Goal: Use online tool/utility: Utilize a website feature to perform a specific function

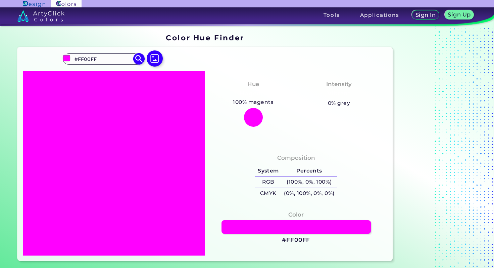
click at [109, 57] on input "#FF00FF" at bounding box center [103, 58] width 62 height 9
type input "#"
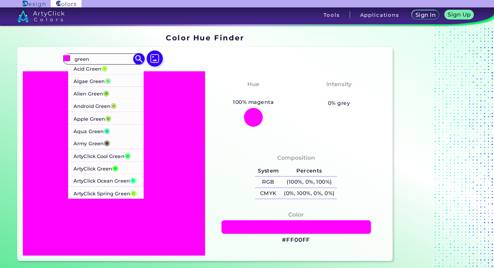
type input "green"
click at [118, 180] on p "ArtyClick Ocean Green ◉" at bounding box center [105, 180] width 63 height 12
type input "#00ff7f"
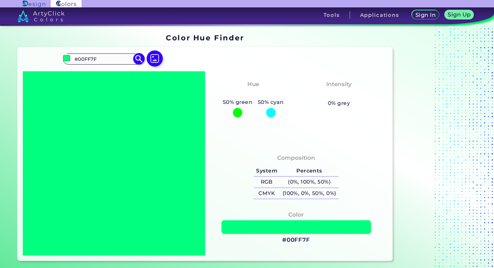
click at [113, 62] on input "#00FF7F" at bounding box center [103, 58] width 62 height 9
type input "#"
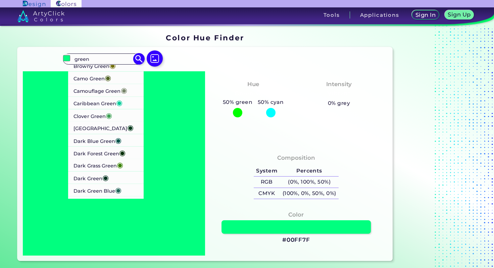
scroll to position [353, 0]
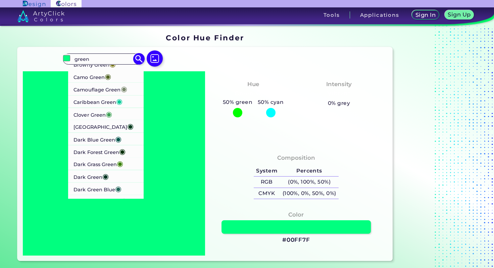
type input "green"
click at [117, 120] on li "Clover Green ◉" at bounding box center [106, 113] width 76 height 12
type input "#3ea055"
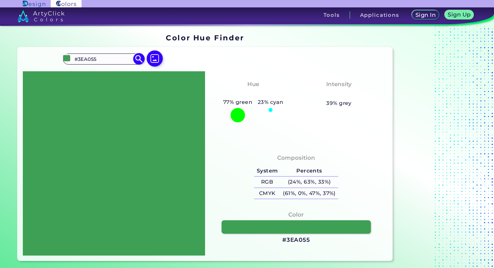
click at [106, 59] on input "#3EA055" at bounding box center [103, 58] width 62 height 9
type input "#"
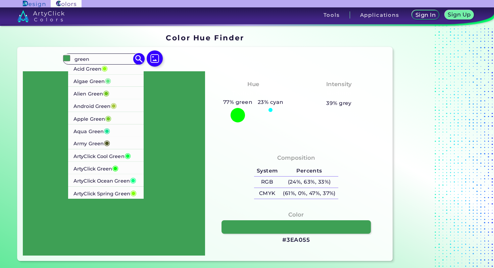
type input "green"
click at [108, 70] on span "◉" at bounding box center [104, 67] width 6 height 9
type input "#8ffe09"
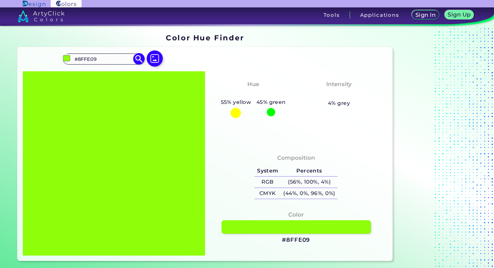
click at [109, 55] on input "#8FFE09" at bounding box center [103, 58] width 62 height 9
click at [95, 55] on input "#8FFE09" at bounding box center [103, 58] width 62 height 9
click at [92, 55] on input "#8FFE09" at bounding box center [103, 58] width 62 height 9
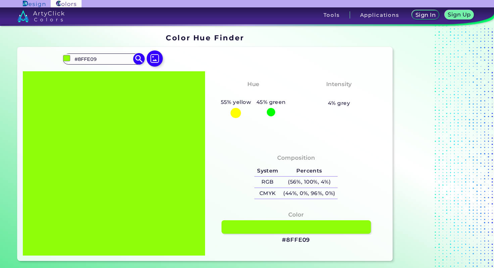
click at [92, 55] on input "#8FFE09" at bounding box center [103, 58] width 62 height 9
click at [91, 61] on input "#8FFE09" at bounding box center [103, 58] width 62 height 9
click at [105, 61] on input "#8FFE09" at bounding box center [103, 58] width 62 height 9
type input "#"
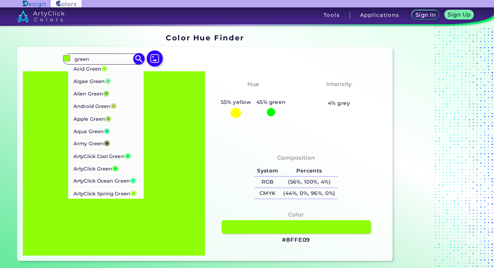
type input "green"
click at [114, 166] on span "◉" at bounding box center [115, 167] width 6 height 9
type input "#00ff00"
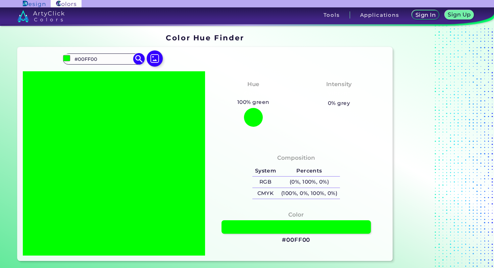
click at [95, 57] on input "#00FF00" at bounding box center [103, 58] width 62 height 9
click at [110, 60] on input "#00FF00" at bounding box center [103, 58] width 62 height 9
type input "#"
type input ","
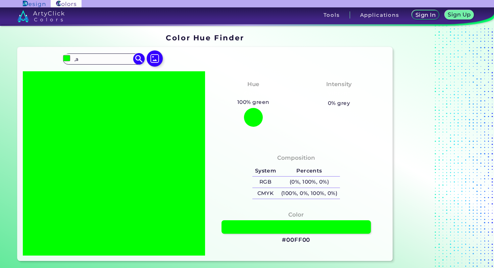
type input ","
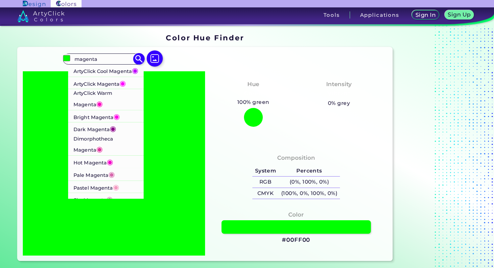
type input "magenta"
click at [119, 89] on p "ArtyClick Magenta ◉" at bounding box center [100, 83] width 53 height 12
type input "#ff00ff"
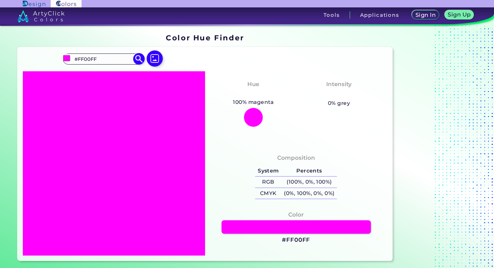
click at [96, 59] on input "#FF00FF" at bounding box center [103, 58] width 62 height 9
click at [106, 59] on input "#FF00FF" at bounding box center [103, 58] width 62 height 9
type input "#"
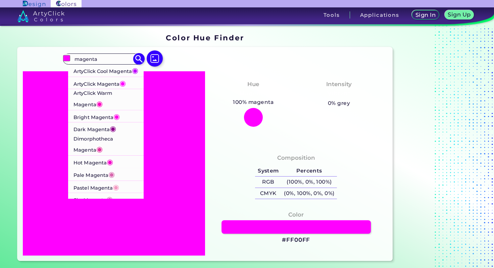
type input "magenta"
click at [111, 67] on p "ArtyClick Cool Magenta ◉" at bounding box center [106, 70] width 65 height 12
type input "#bf00ff"
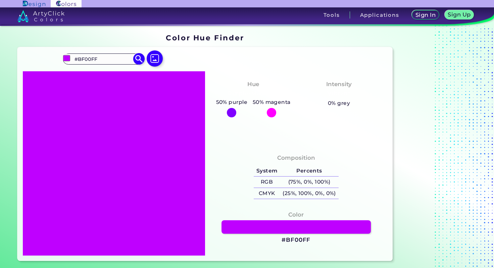
click at [107, 58] on input "#BF00FF" at bounding box center [103, 58] width 62 height 9
click at [104, 61] on input "#BF00FF" at bounding box center [103, 58] width 62 height 9
type input "#"
type input "a"
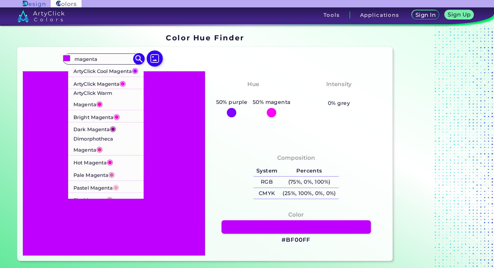
type input "magenta"
click at [114, 105] on p "ArtyClick Warm Magenta ◉" at bounding box center [106, 99] width 65 height 21
type input "#ff00bf"
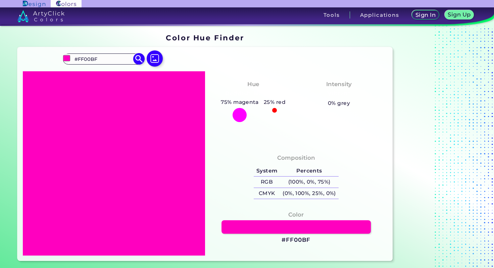
click at [97, 61] on input "#FF00BF" at bounding box center [103, 58] width 62 height 9
click at [102, 62] on input "#FF00BF" at bounding box center [103, 58] width 62 height 9
type input "#"
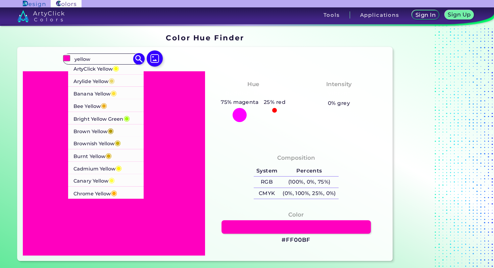
type input "yellow"
click at [98, 69] on p "ArtyClick Yellow ◉" at bounding box center [97, 68] width 46 height 12
type input "#ffff00"
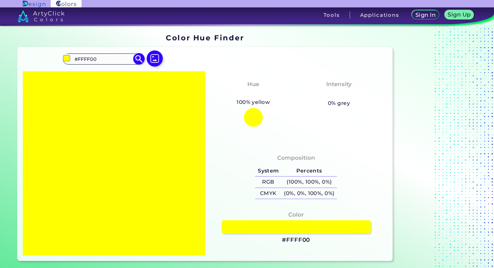
click at [101, 57] on input "#FFFF00" at bounding box center [103, 58] width 62 height 9
type input "#"
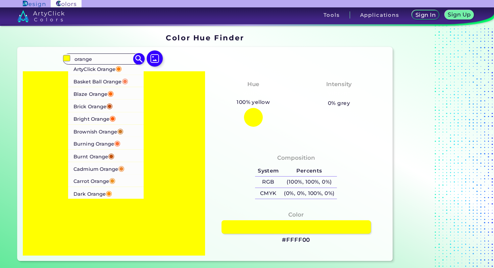
type input "orange"
click at [118, 68] on span "◉" at bounding box center [119, 68] width 6 height 9
type input "#ff7f00"
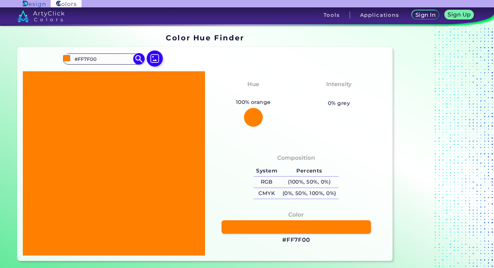
click at [87, 61] on input "#FF7F00" at bounding box center [103, 58] width 62 height 9
type input "#"
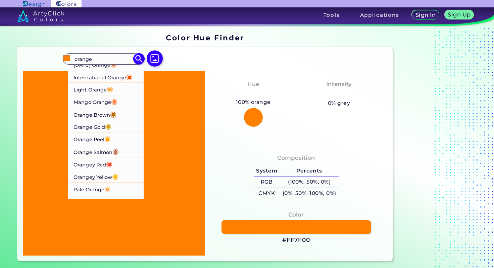
scroll to position [211, 0]
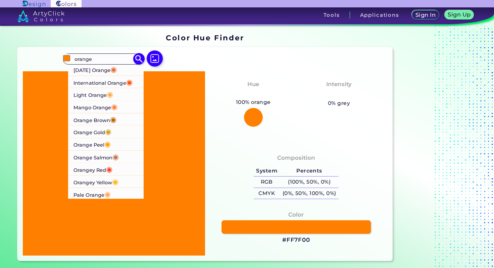
type input "orange"
click at [121, 83] on p "International Orange ◉" at bounding box center [103, 82] width 59 height 12
type input "#ff4f00"
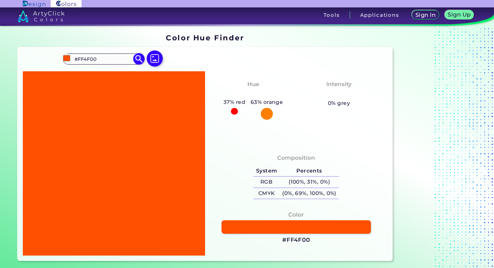
scroll to position [0, 0]
click at [96, 60] on input "#FF4F00" at bounding box center [103, 58] width 62 height 9
type input "#"
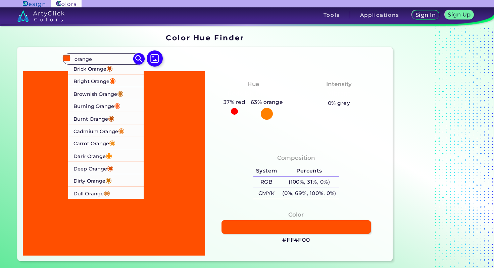
scroll to position [40, 0]
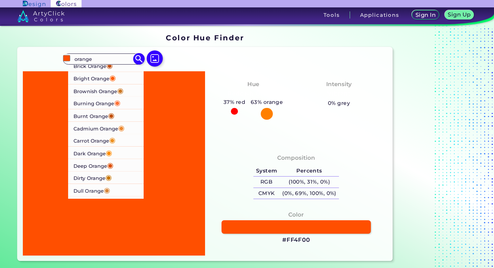
type input "orange"
click at [110, 80] on p "Bright Orange ◉" at bounding box center [95, 78] width 42 height 12
type input "#ff5b00"
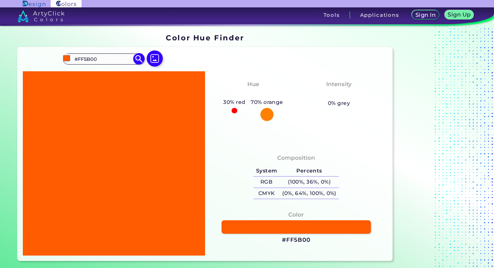
scroll to position [0, 0]
click at [92, 59] on input "#FF5B00" at bounding box center [103, 58] width 62 height 9
type input "#"
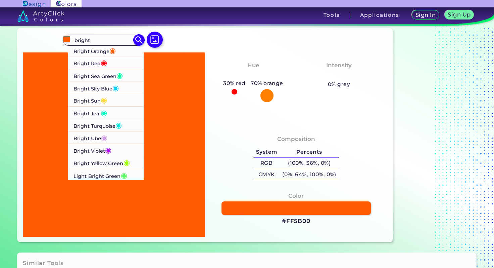
scroll to position [187, 0]
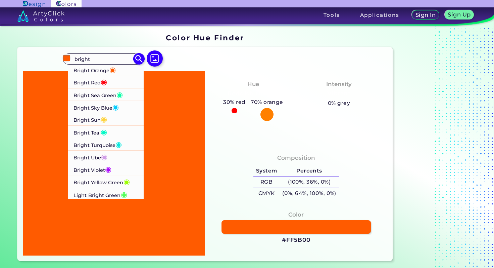
type input "bright"
click at [110, 69] on p "Bright Orange ◉" at bounding box center [95, 69] width 42 height 12
type input "#ff5b00"
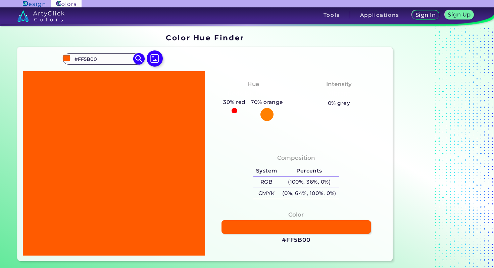
click at [101, 58] on input "#FF5B00" at bounding box center [103, 58] width 62 height 9
type input "#"
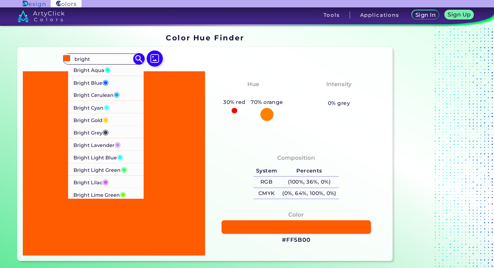
type input "bright"
click at [121, 106] on li "Bright Cyan ◉" at bounding box center [106, 106] width 76 height 12
type input "#41fdfe"
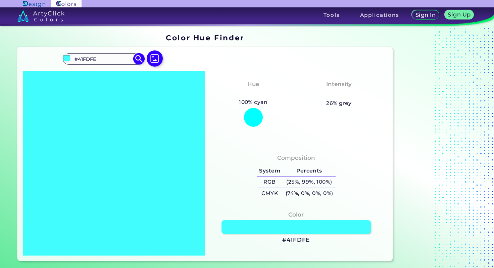
click at [89, 61] on input "#41FDFE" at bounding box center [103, 58] width 62 height 9
click at [119, 58] on input "#41FDFE" at bounding box center [103, 58] width 62 height 9
type input "#"
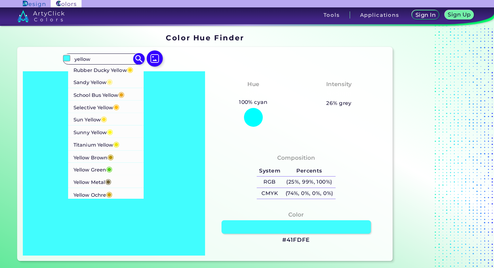
scroll to position [429, 0]
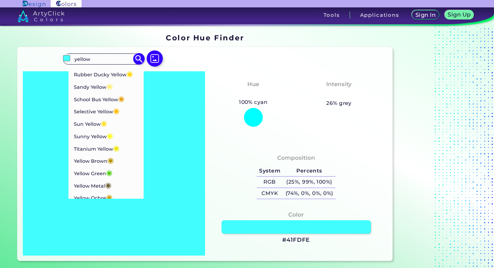
click at [109, 58] on input "yellow" at bounding box center [103, 58] width 62 height 9
click at [108, 58] on input "yellow" at bounding box center [103, 58] width 62 height 9
type input "g"
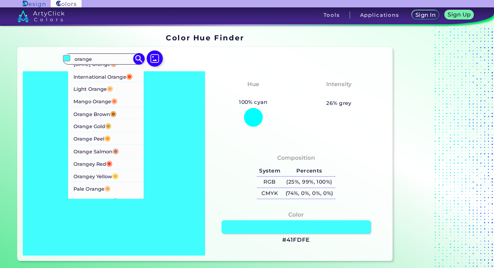
scroll to position [220, 0]
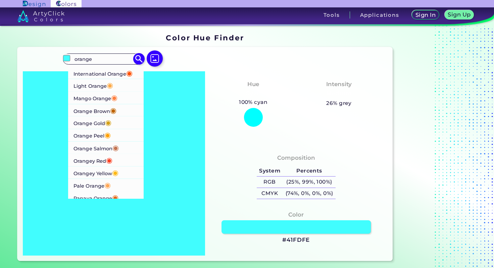
type input "orange"
click at [109, 159] on span "◉" at bounding box center [109, 159] width 6 height 9
type input "#fa4224"
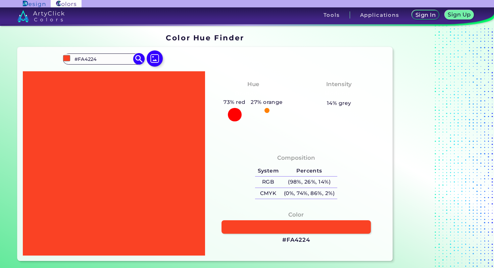
click at [104, 60] on input "#FA4224" at bounding box center [103, 58] width 62 height 9
drag, startPoint x: 107, startPoint y: 57, endPoint x: 62, endPoint y: 55, distance: 45.0
click at [62, 55] on div "#fa4224 #FA4224 Acadia ◉ Acid Green ◉ Aero Blue ◉ Alabaster ◉ Albescent White ◉…" at bounding box center [205, 154] width 376 height 214
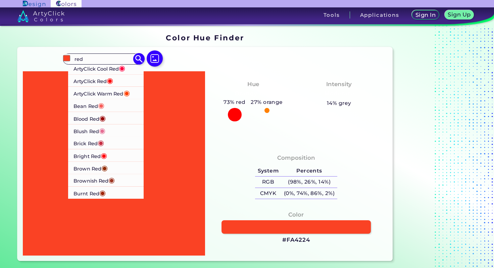
type input "red"
click at [111, 70] on p "ArtyClick Cool Red ◉" at bounding box center [100, 68] width 52 height 12
type input "#ff003f"
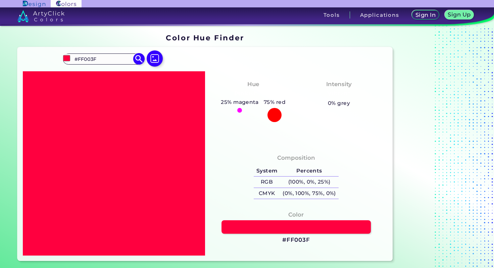
click at [95, 56] on input "#FF003F" at bounding box center [103, 58] width 62 height 9
click at [79, 61] on input "#green" at bounding box center [103, 58] width 62 height 9
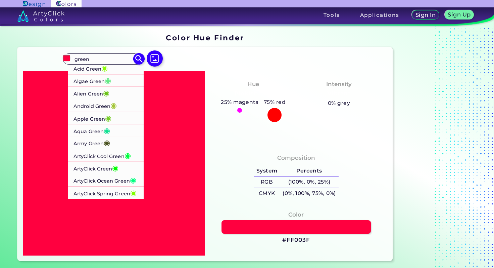
type input "green"
click at [110, 183] on p "ArtyClick Ocean Green ◉" at bounding box center [105, 180] width 63 height 12
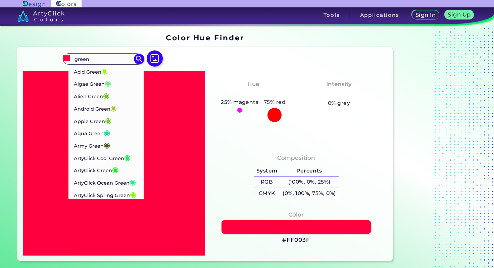
type input "#00ff7f"
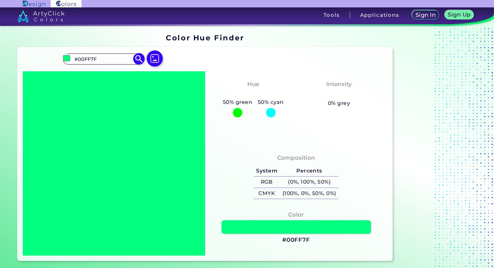
click at [108, 56] on input "#00FF7F" at bounding box center [103, 58] width 62 height 9
type input "#"
click at [104, 58] on input at bounding box center [103, 58] width 62 height 9
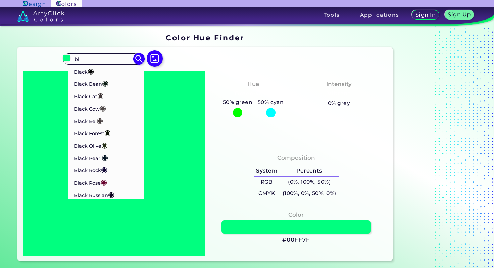
type input "b"
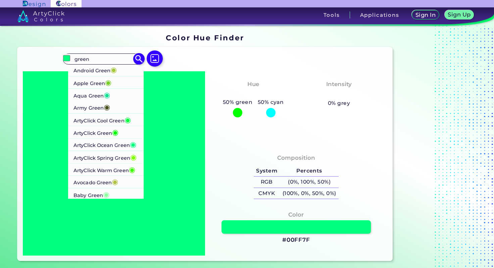
scroll to position [115, 0]
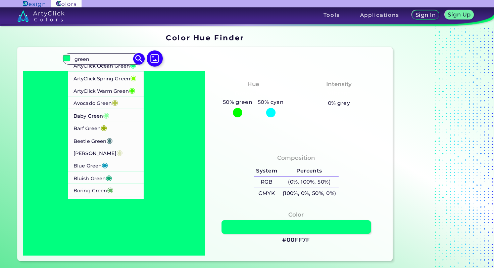
type input "green"
click at [125, 121] on li "Baby Green ◉" at bounding box center [106, 115] width 76 height 12
type input "#8cff9e"
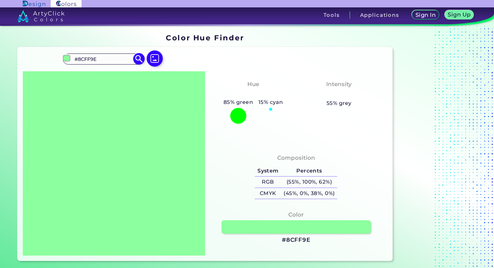
click at [101, 55] on input "#8CFF9E" at bounding box center [103, 58] width 62 height 9
click at [90, 59] on input "#8CFF9E" at bounding box center [103, 58] width 62 height 9
type input "#"
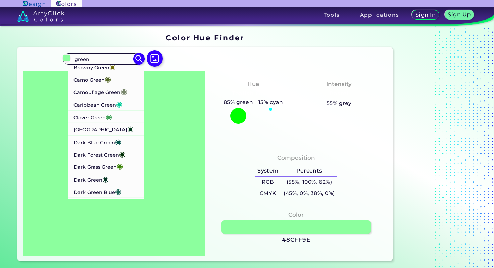
scroll to position [357, 0]
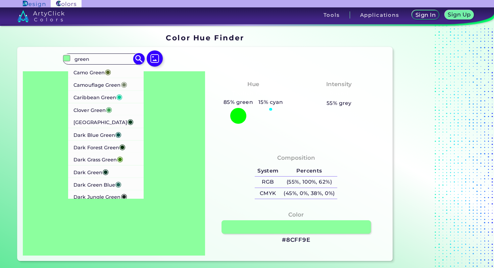
type input "green"
click at [94, 115] on p "Clover Green ◉" at bounding box center [93, 109] width 39 height 12
type input "#3ea055"
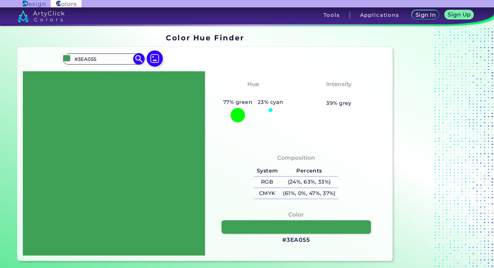
click at [94, 59] on input "#3EA055" at bounding box center [103, 58] width 62 height 9
click at [105, 57] on input "#3EA055" at bounding box center [103, 58] width 62 height 9
type input "#"
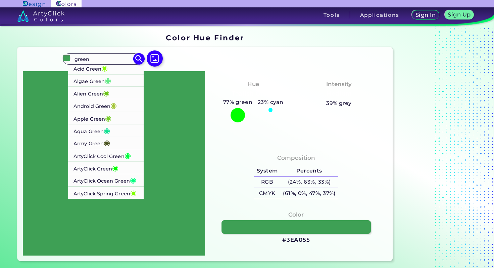
type input "green"
click at [111, 172] on p "ArtyClick Green ◉" at bounding box center [96, 167] width 45 height 12
type input "#00ff00"
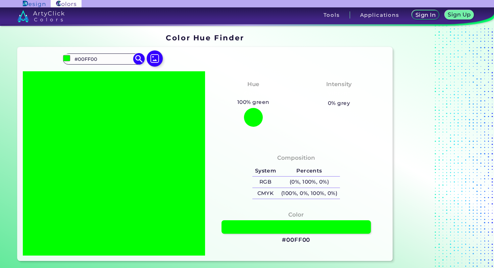
click at [99, 59] on input "#00FF00" at bounding box center [103, 58] width 62 height 9
type input "#"
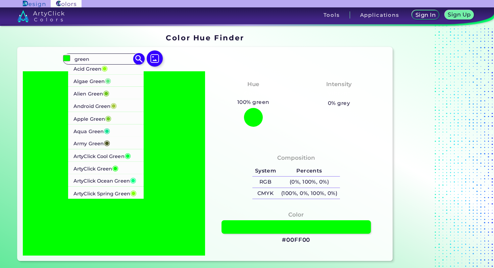
type input "green"
click at [102, 128] on p "Aqua Green ◉" at bounding box center [92, 130] width 37 height 12
type input "#12e193"
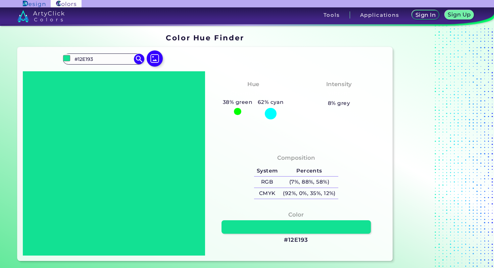
drag, startPoint x: 117, startPoint y: 57, endPoint x: 35, endPoint y: 54, distance: 82.3
click at [35, 54] on div "#12e193 #12E193 Acid Green ◉ Algae Green ◉ Alien Green ◉ Android Green ◉ Apple …" at bounding box center [205, 154] width 376 height 214
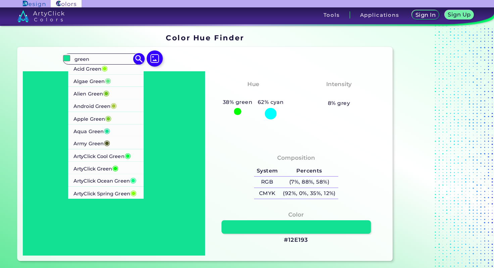
type input "green"
click at [80, 93] on p "Alien Green ◉" at bounding box center [92, 93] width 36 height 12
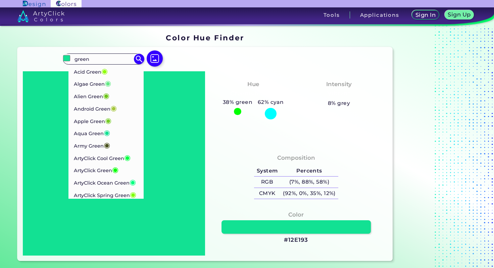
type input "#6cc417"
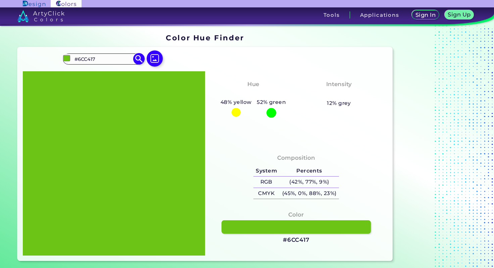
click at [95, 58] on input "#6CC417" at bounding box center [103, 58] width 62 height 9
type input "#"
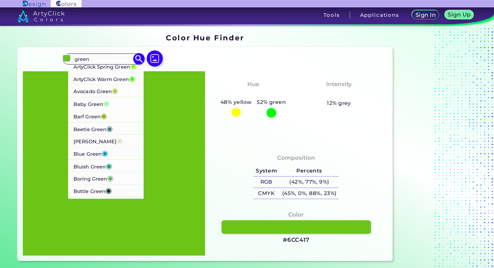
scroll to position [127, 0]
type input "green"
click at [107, 84] on p "ArtyClick Warm Green ◉" at bounding box center [105, 77] width 62 height 12
type input "#3fff00"
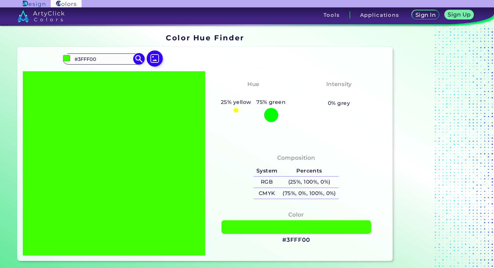
click at [90, 60] on input "#3FFF00" at bounding box center [103, 58] width 62 height 9
type input "#"
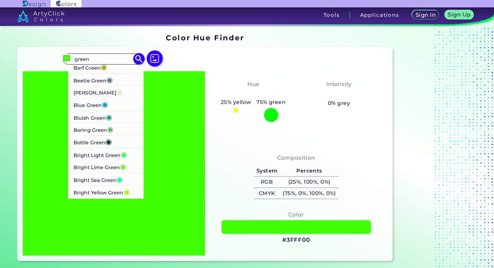
scroll to position [177, 0]
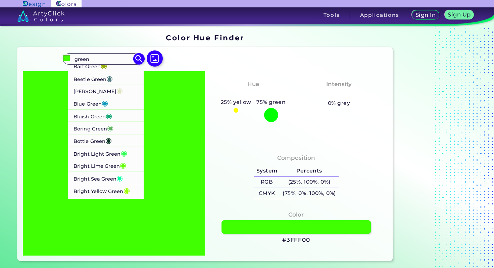
type input "green"
click at [101, 134] on p "Boring Green ◉" at bounding box center [94, 128] width 40 height 12
type input "#63b365"
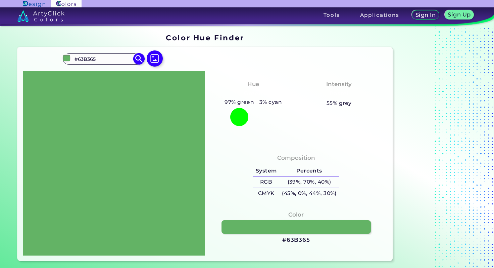
click at [94, 58] on input "#63B365" at bounding box center [103, 58] width 62 height 9
type input "#"
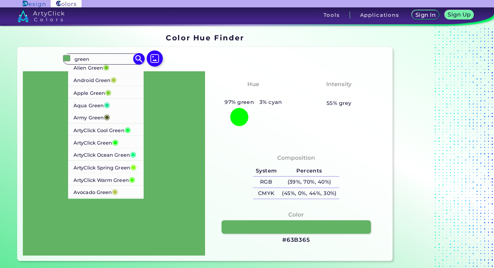
scroll to position [27, 0]
type input "green"
click at [114, 115] on li "Army Green ◉" at bounding box center [106, 116] width 76 height 12
type input "#4b5320"
type input "#4B5320"
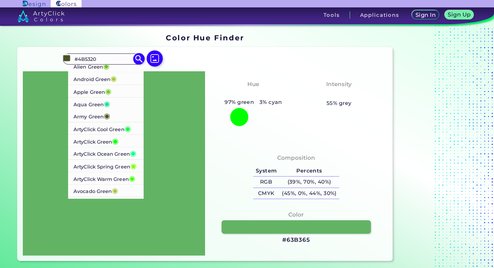
scroll to position [0, 0]
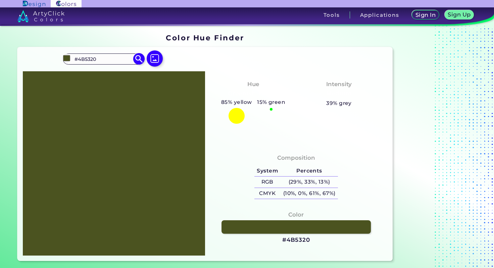
click at [92, 58] on input "#4B5320" at bounding box center [103, 58] width 62 height 9
